Goal: Task Accomplishment & Management: Use online tool/utility

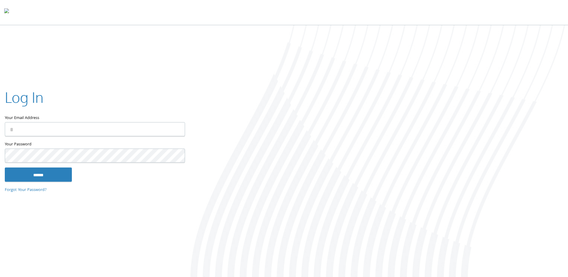
click at [36, 128] on input "Your Email Address" at bounding box center [95, 129] width 180 height 14
type input "**********"
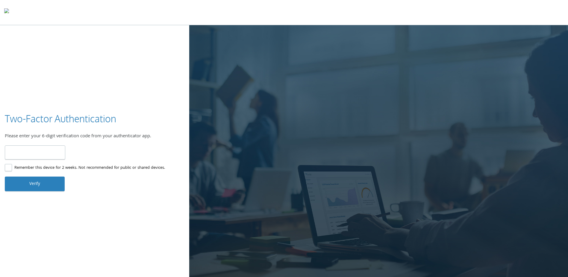
click at [23, 145] on input "number" at bounding box center [35, 152] width 61 height 14
type input "******"
